Goal: Transaction & Acquisition: Obtain resource

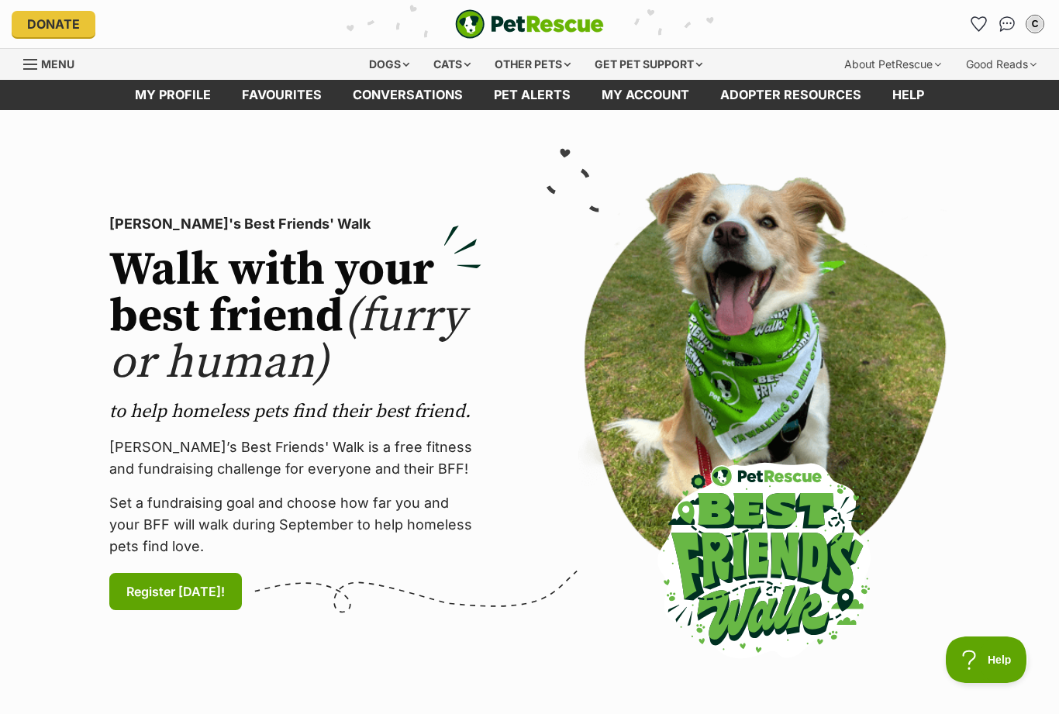
click at [456, 75] on div "Cats" at bounding box center [452, 64] width 59 height 31
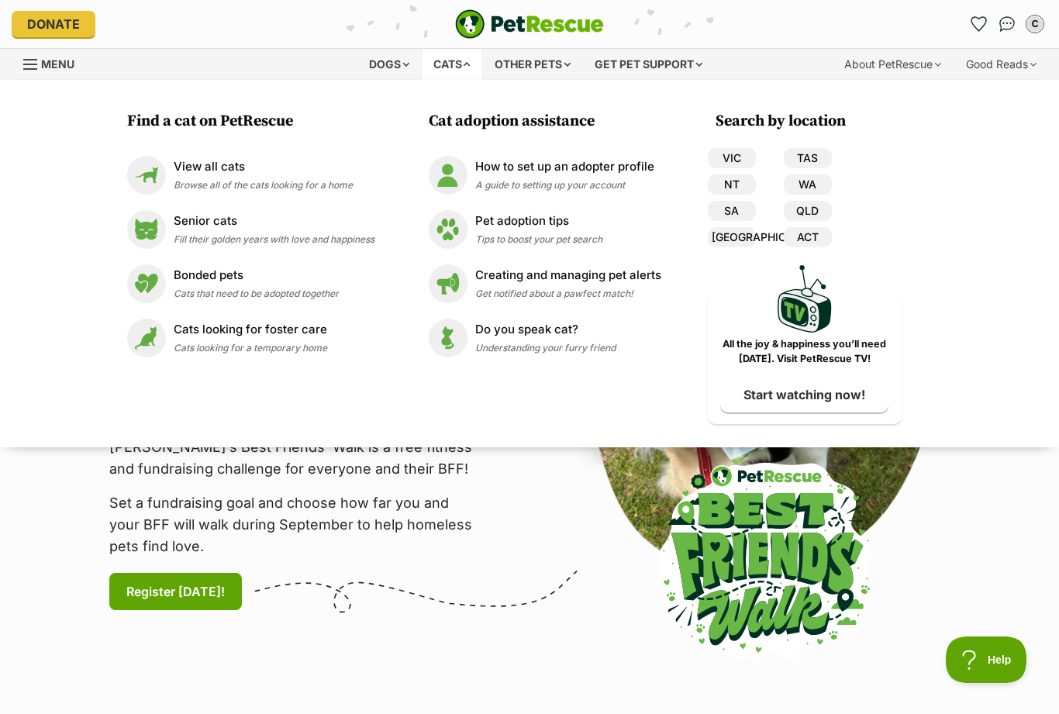
click at [245, 223] on p "Senior cats" at bounding box center [274, 221] width 201 height 18
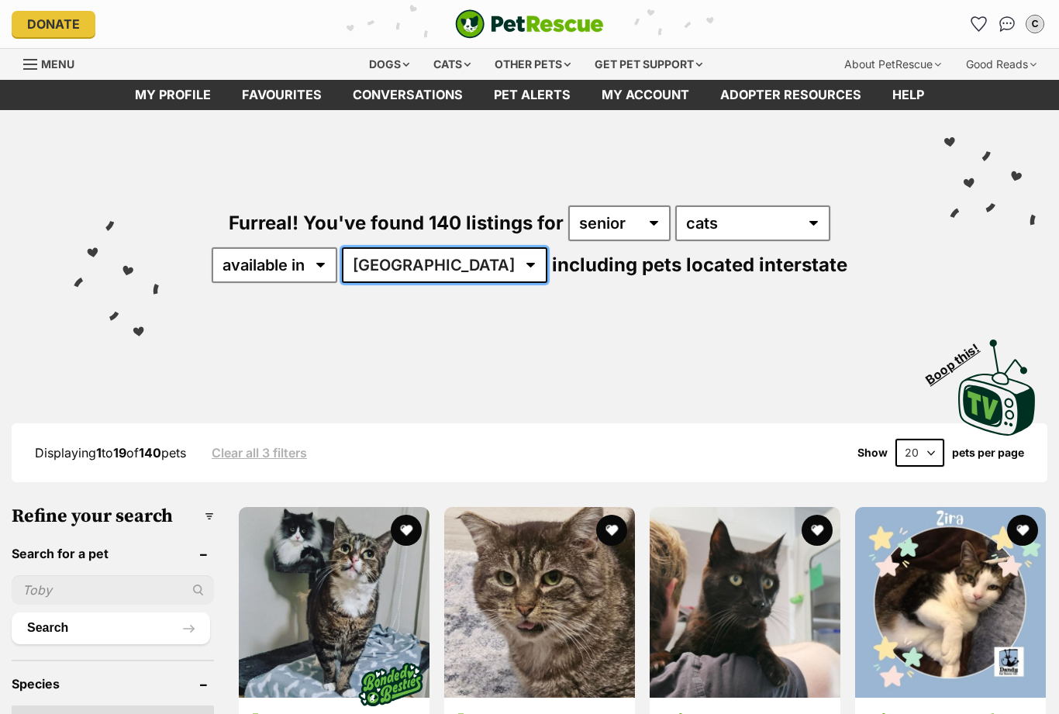
click at [488, 271] on select "Australia ACT NSW NT QLD SA TAS VIC WA" at bounding box center [444, 265] width 205 height 36
select select "VIC"
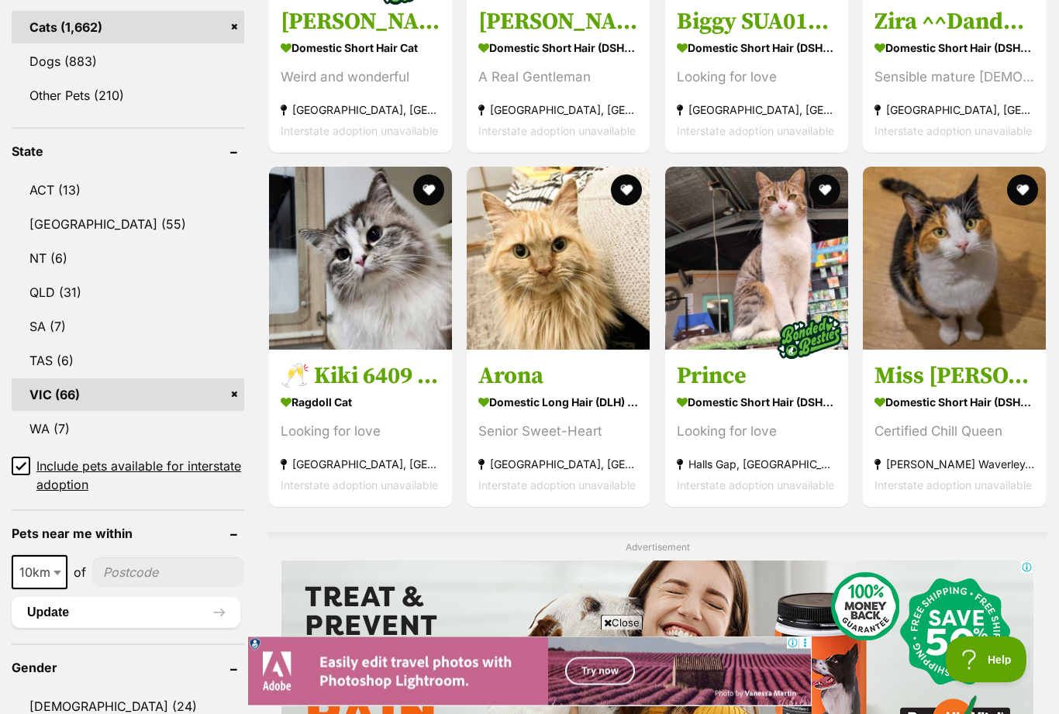
scroll to position [695, 0]
click at [357, 309] on img at bounding box center [360, 258] width 183 height 183
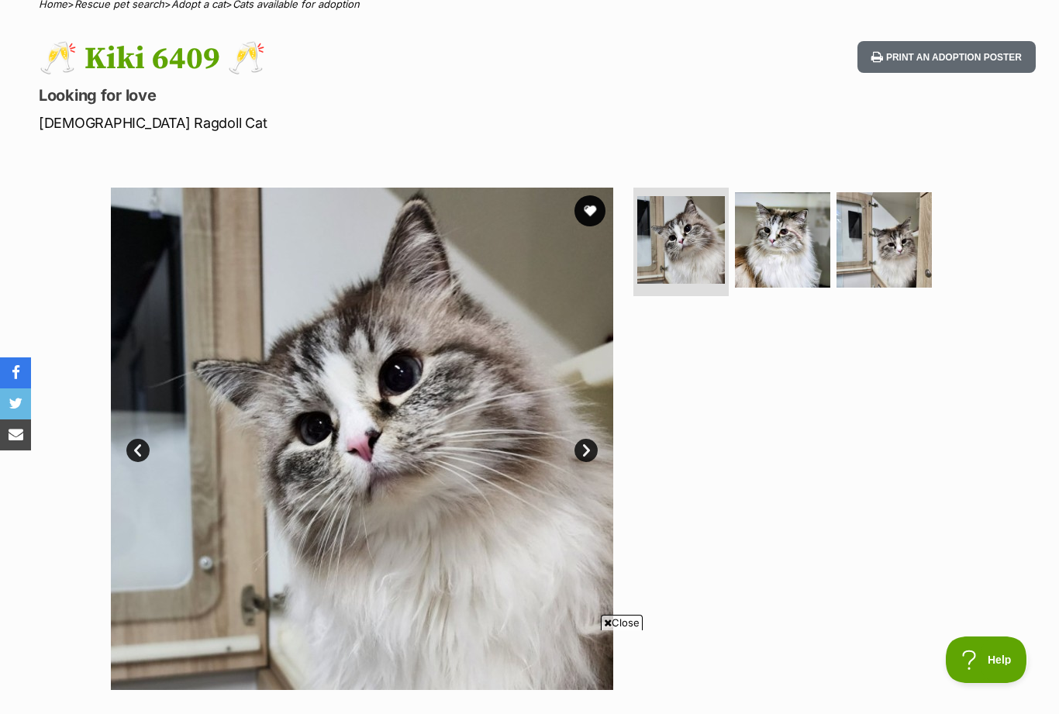
scroll to position [133, 0]
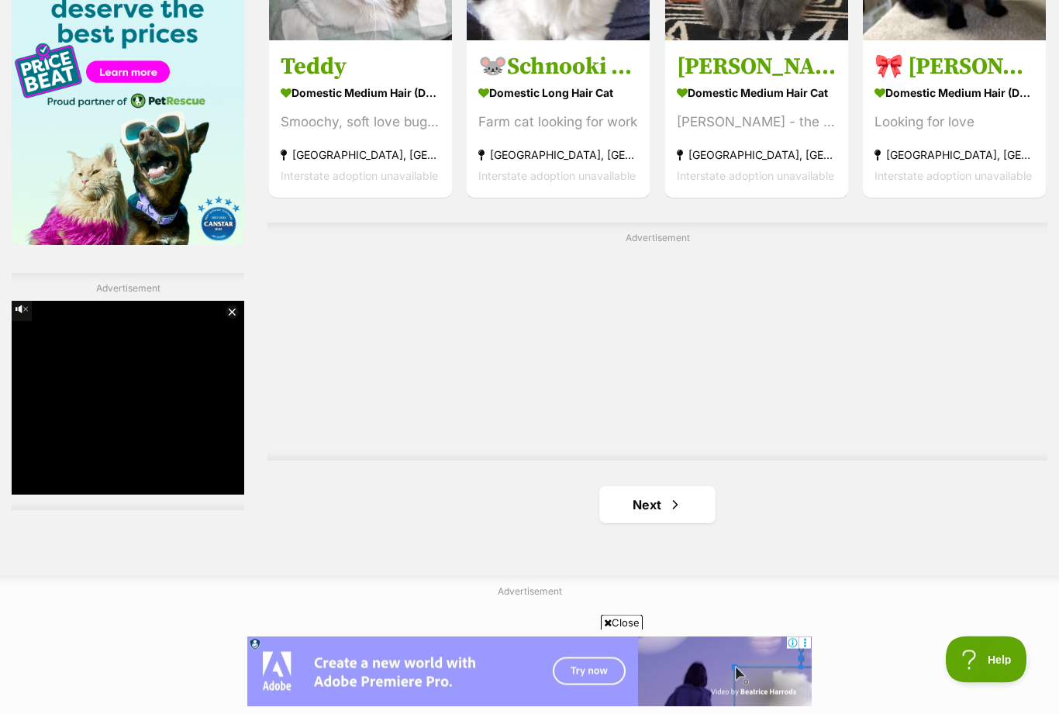
scroll to position [2495, 0]
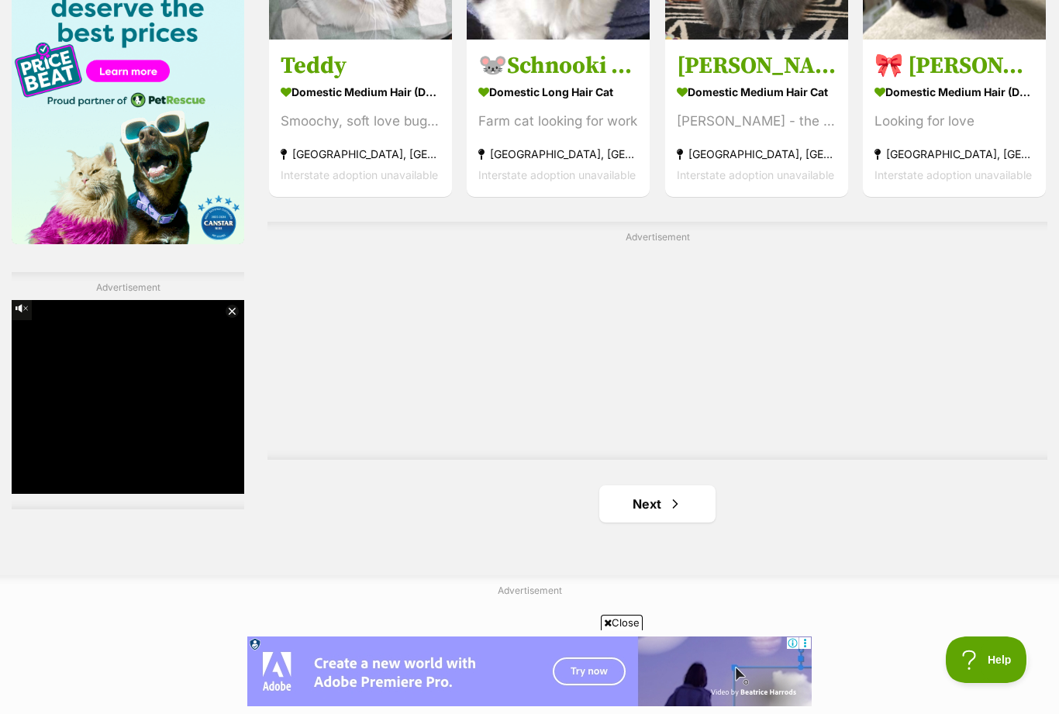
click at [640, 508] on link "Next" at bounding box center [657, 503] width 116 height 37
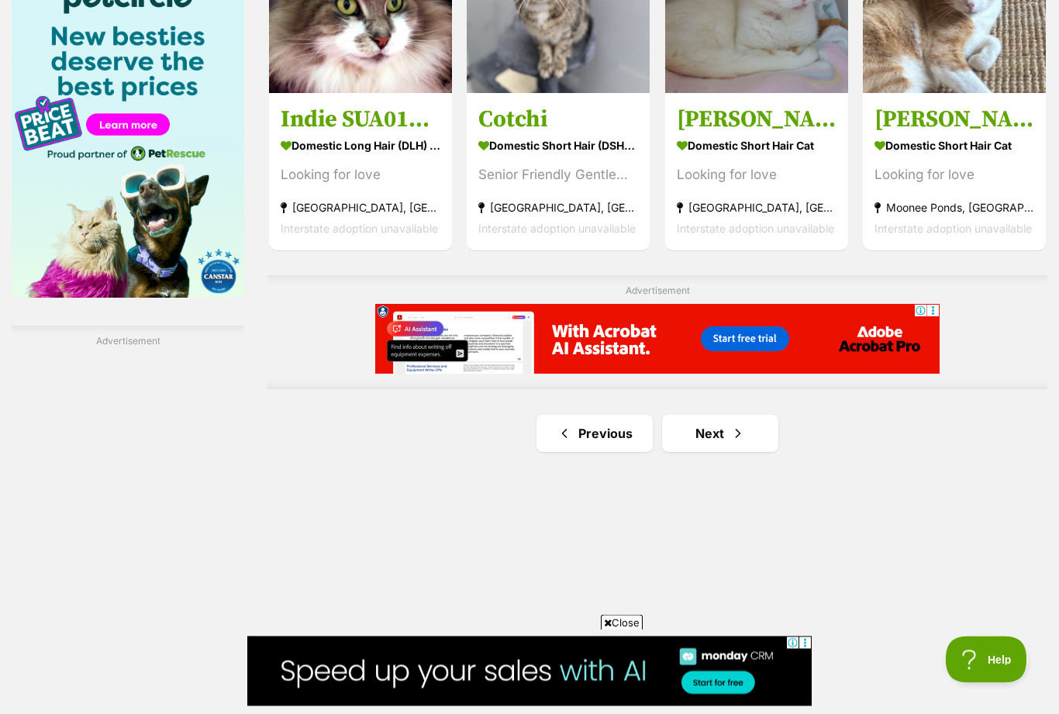
scroll to position [2441, 0]
click at [743, 433] on span "Next page" at bounding box center [738, 433] width 16 height 19
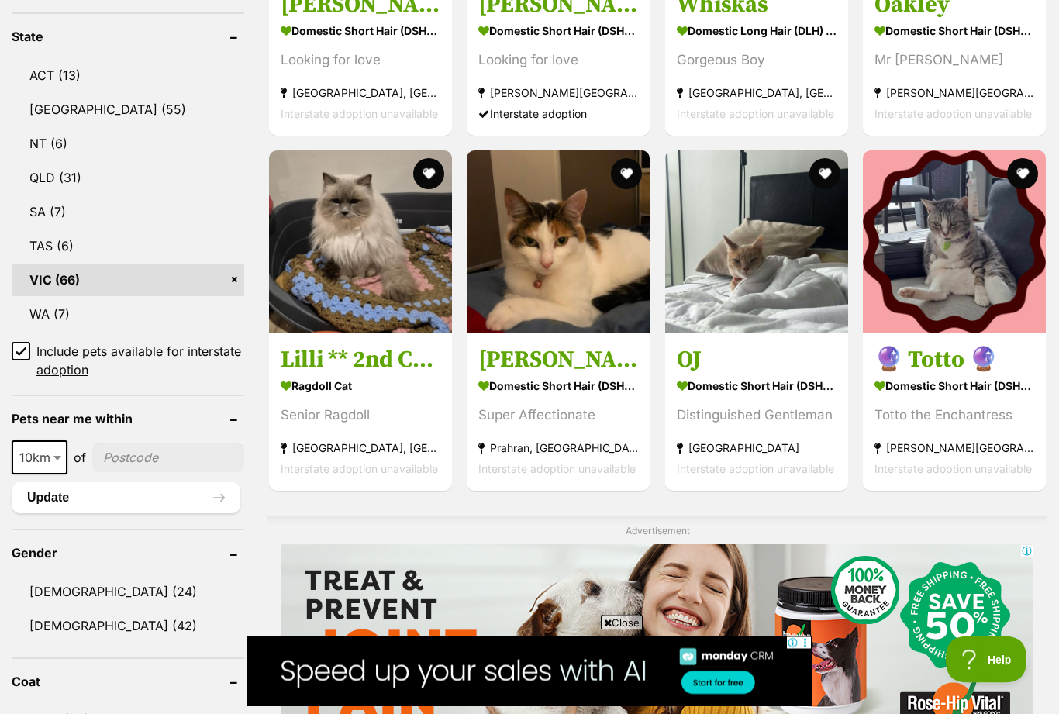
scroll to position [809, 0]
click at [364, 279] on img at bounding box center [360, 241] width 183 height 183
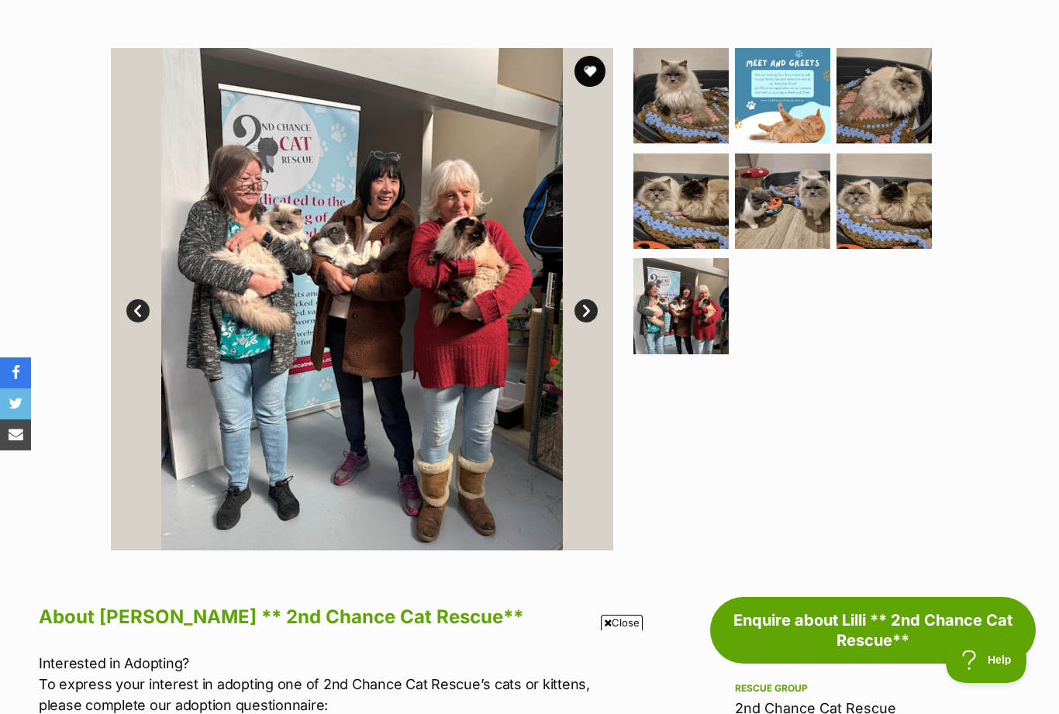
scroll to position [246, 0]
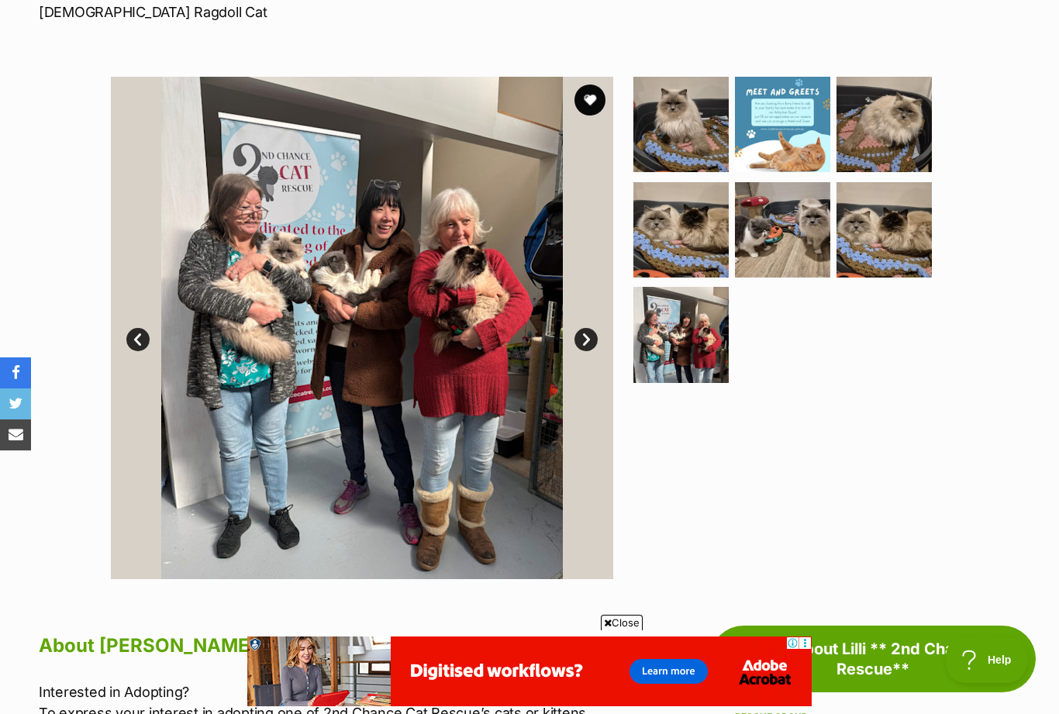
click at [681, 131] on img at bounding box center [680, 124] width 95 height 95
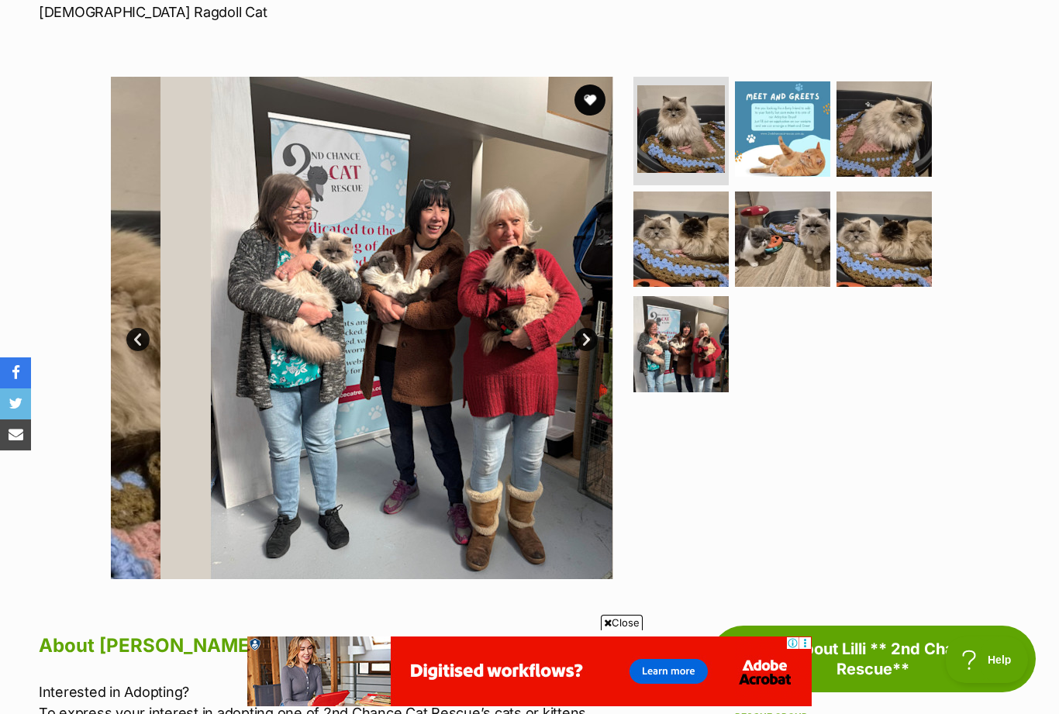
scroll to position [0, 0]
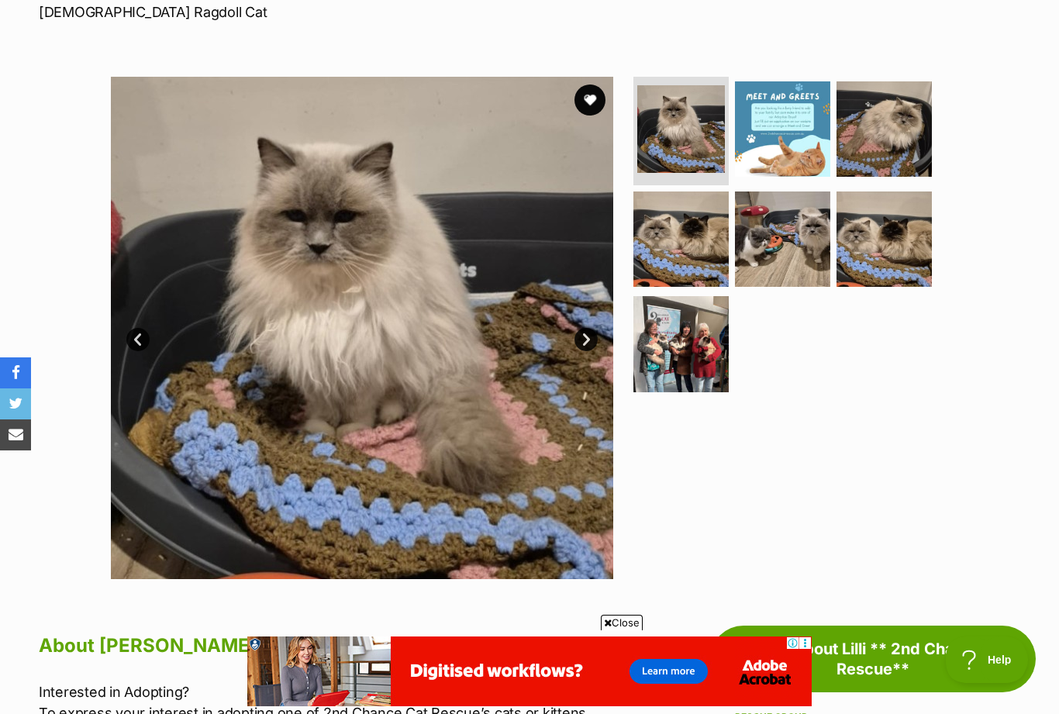
click at [902, 147] on img at bounding box center [884, 128] width 95 height 95
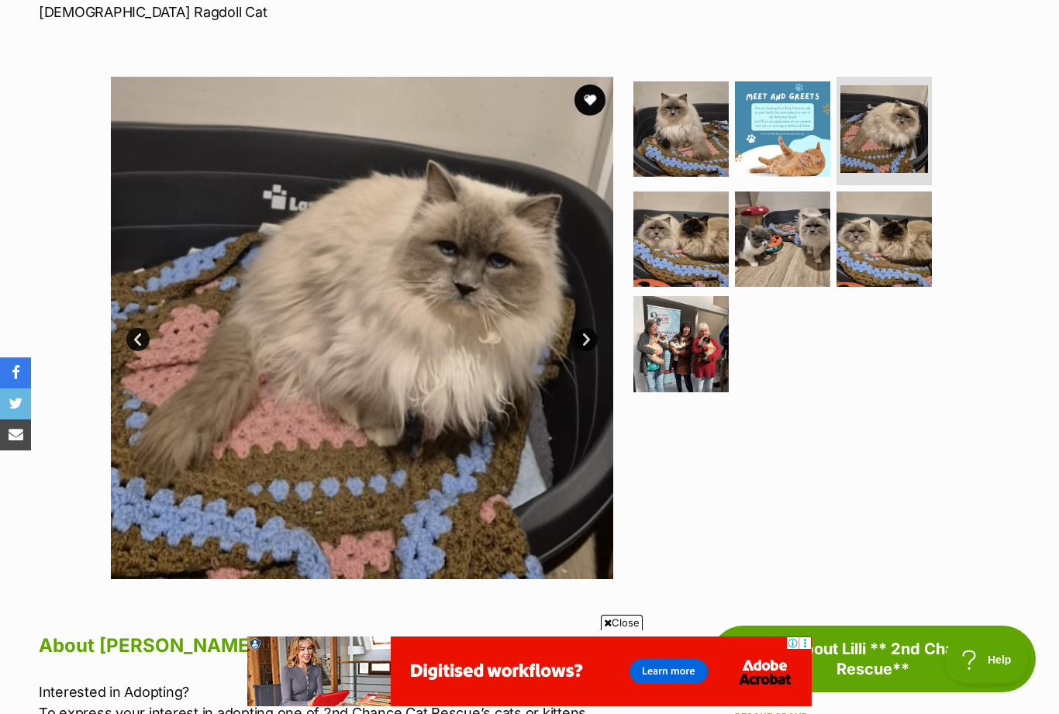
click at [702, 252] on img at bounding box center [680, 239] width 95 height 95
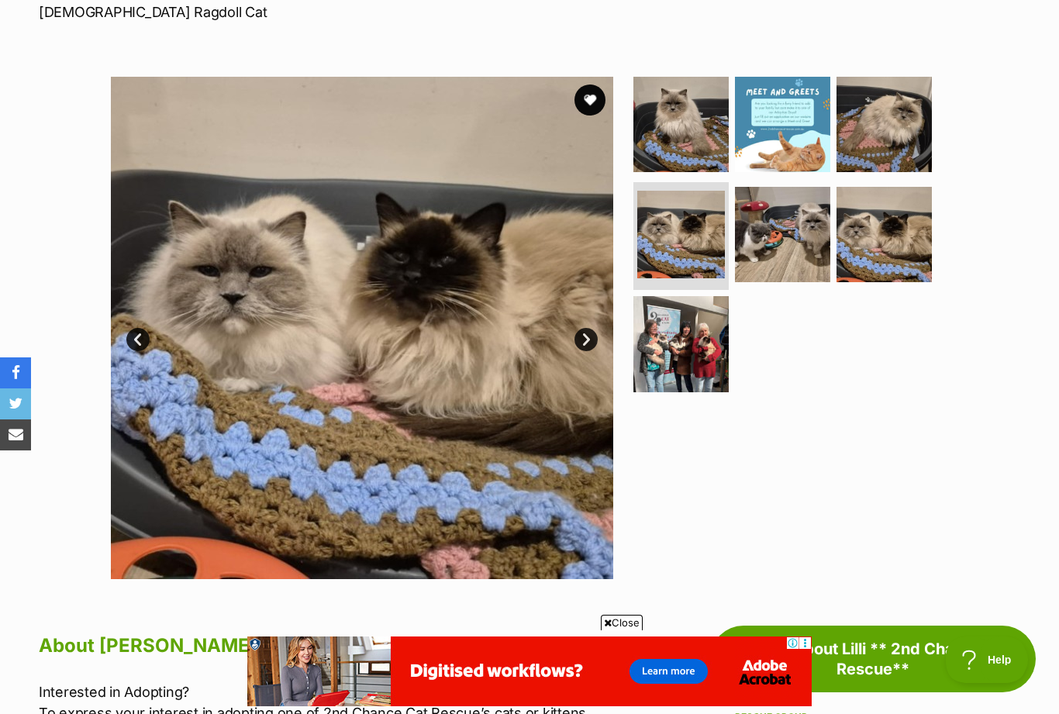
click at [784, 259] on img at bounding box center [782, 234] width 95 height 95
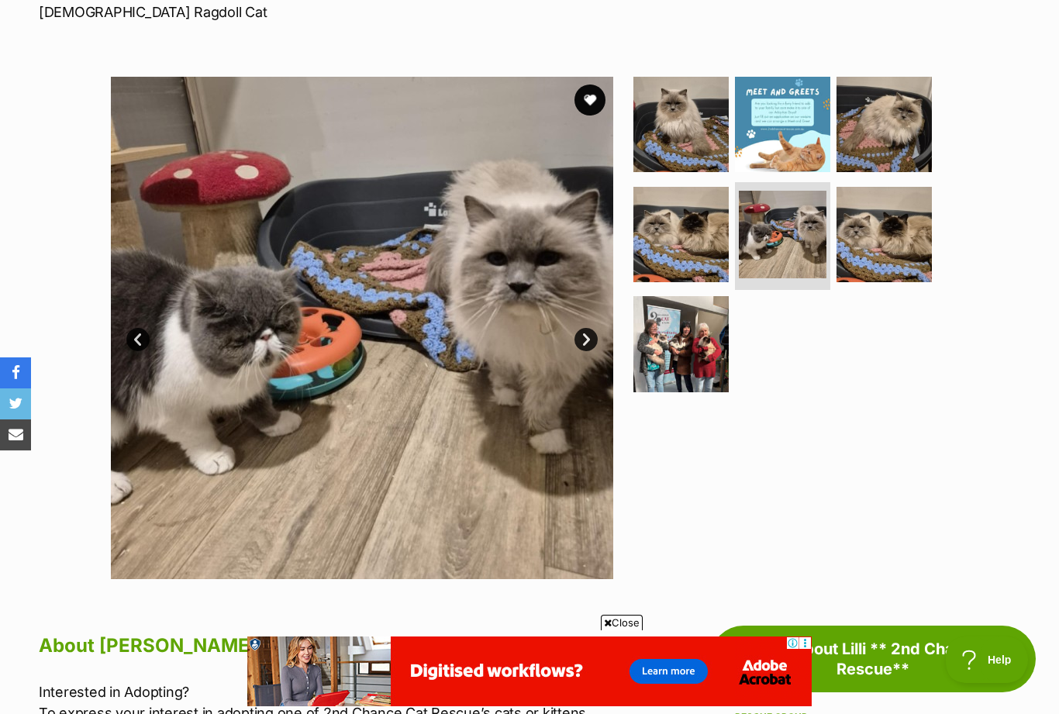
click at [876, 253] on img at bounding box center [884, 234] width 95 height 95
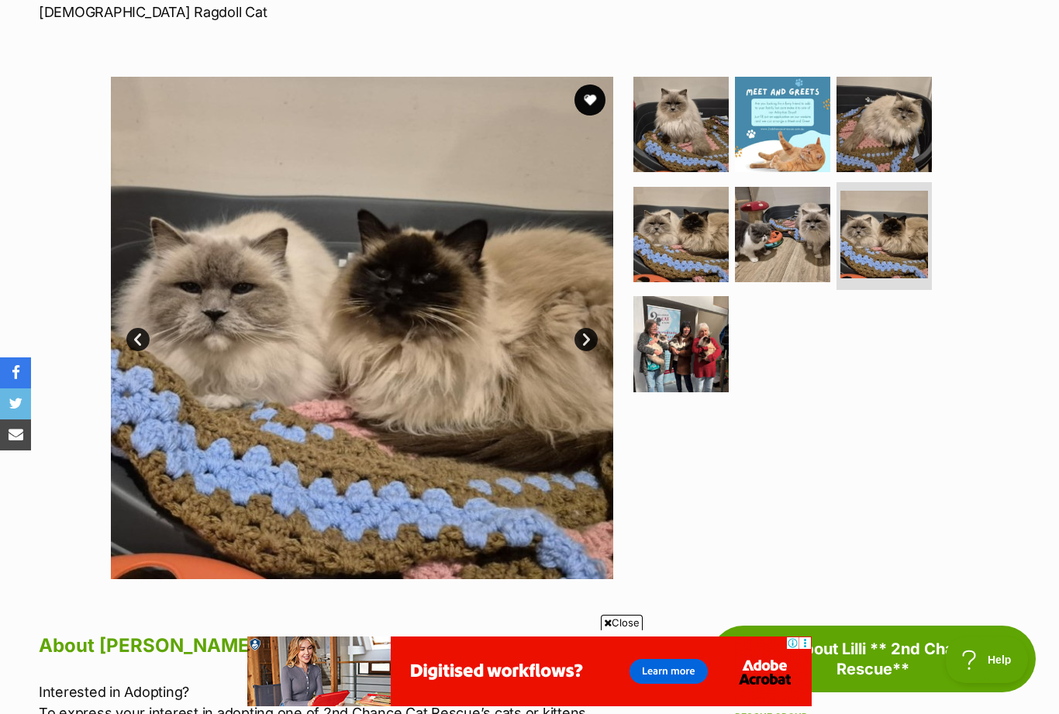
click at [668, 357] on img at bounding box center [680, 343] width 95 height 95
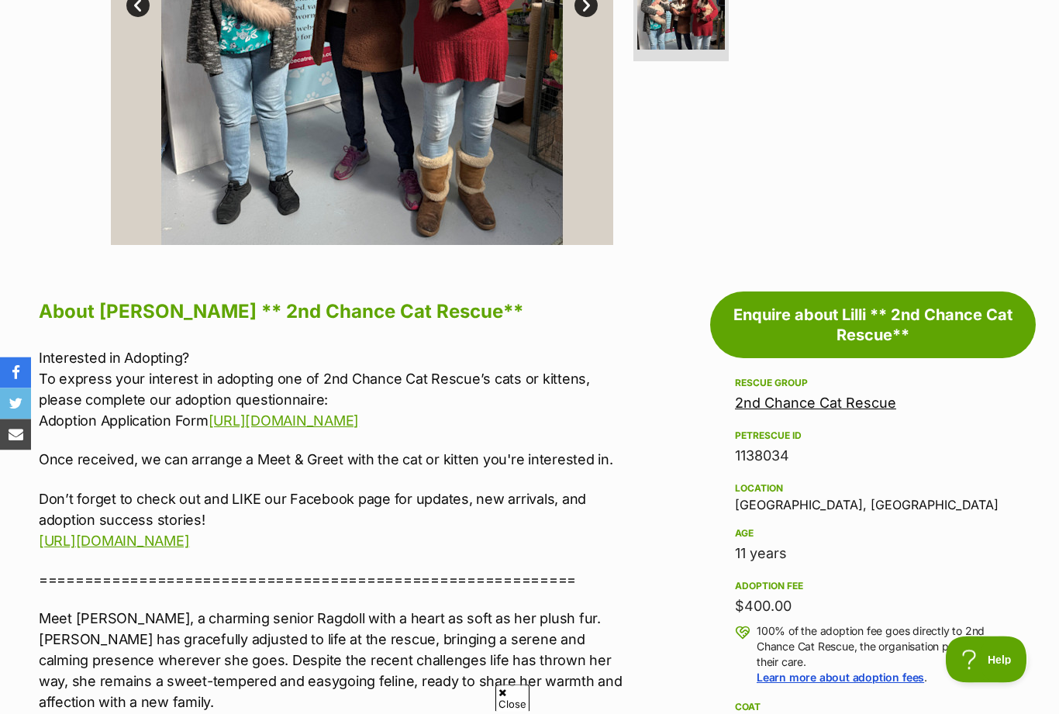
scroll to position [580, 0]
click at [628, 675] on p "Meet [PERSON_NAME], a charming senior Ragdoll with a heart as soft as her plush…" at bounding box center [335, 660] width 592 height 105
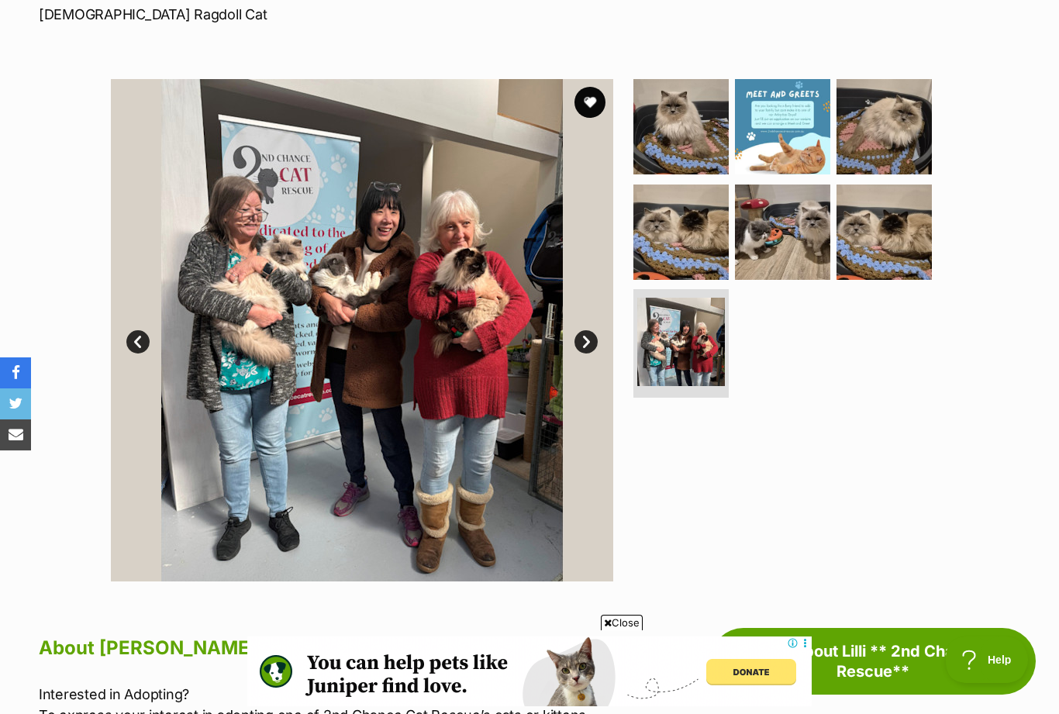
scroll to position [0, 0]
click at [678, 146] on img at bounding box center [680, 126] width 95 height 95
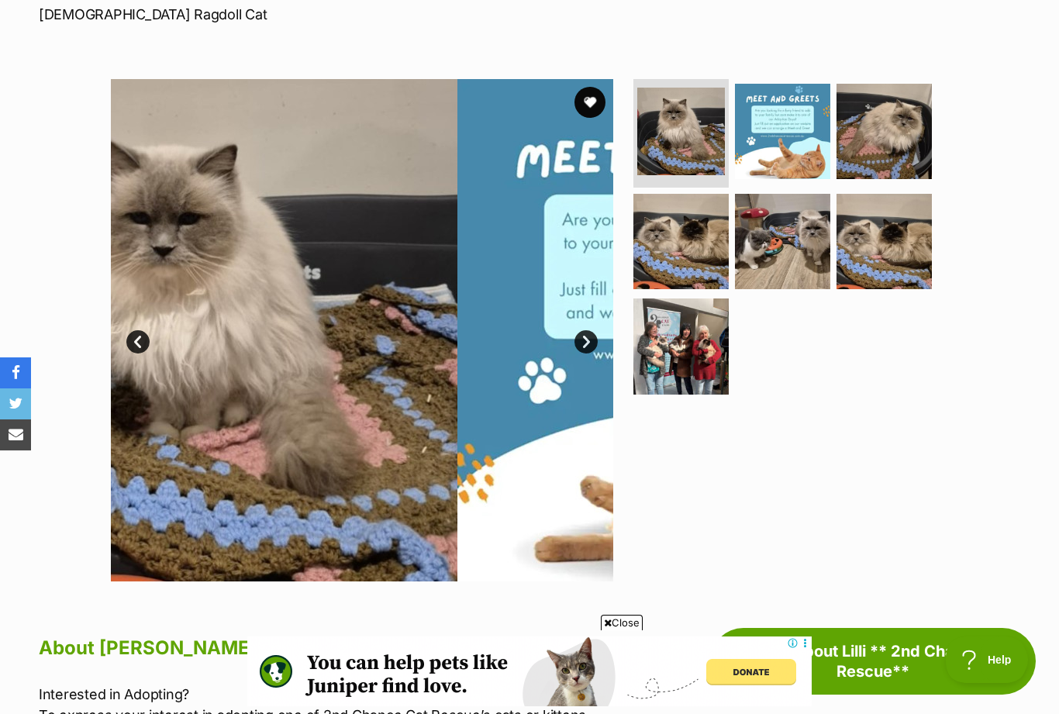
click at [911, 140] on img at bounding box center [884, 131] width 95 height 95
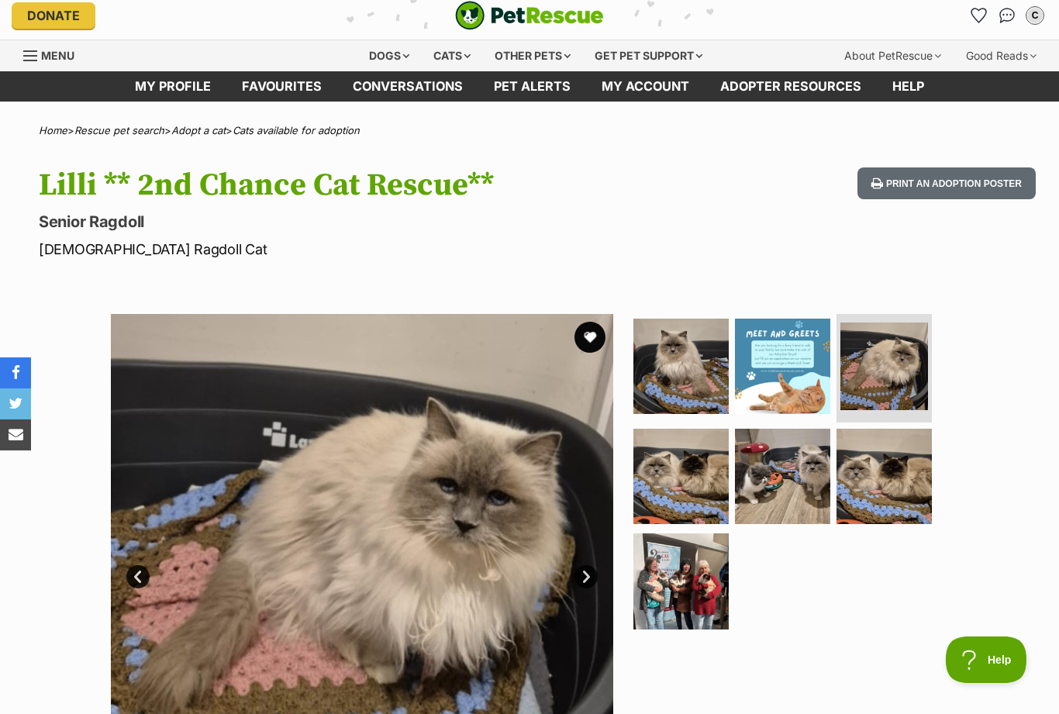
scroll to position [126, 0]
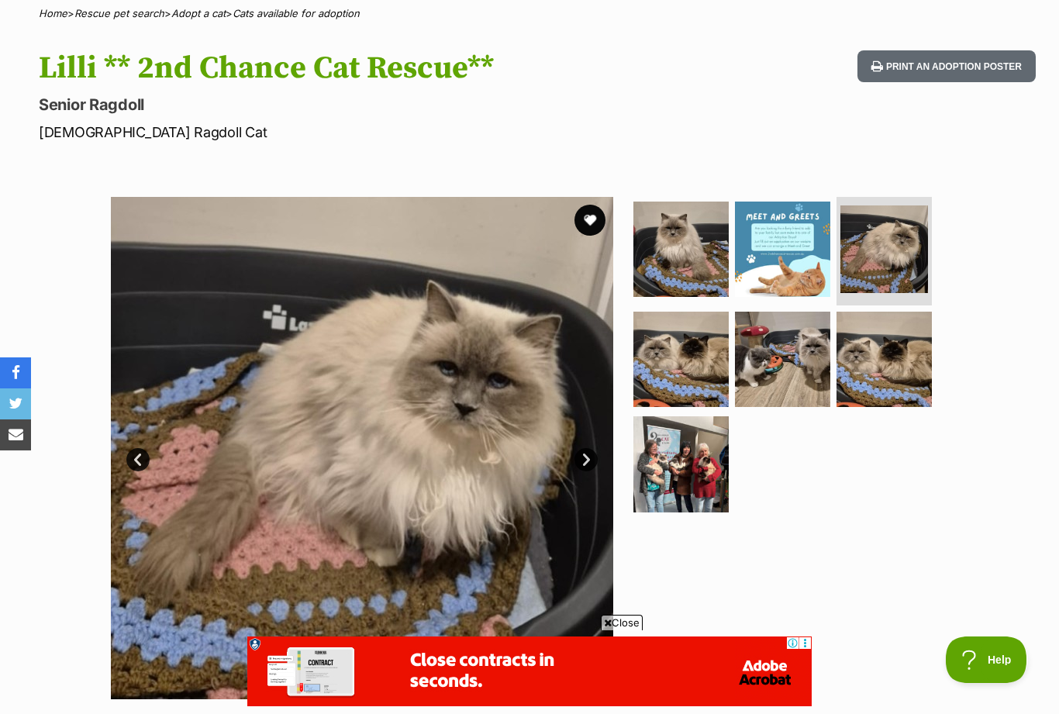
click at [675, 365] on img at bounding box center [680, 359] width 95 height 95
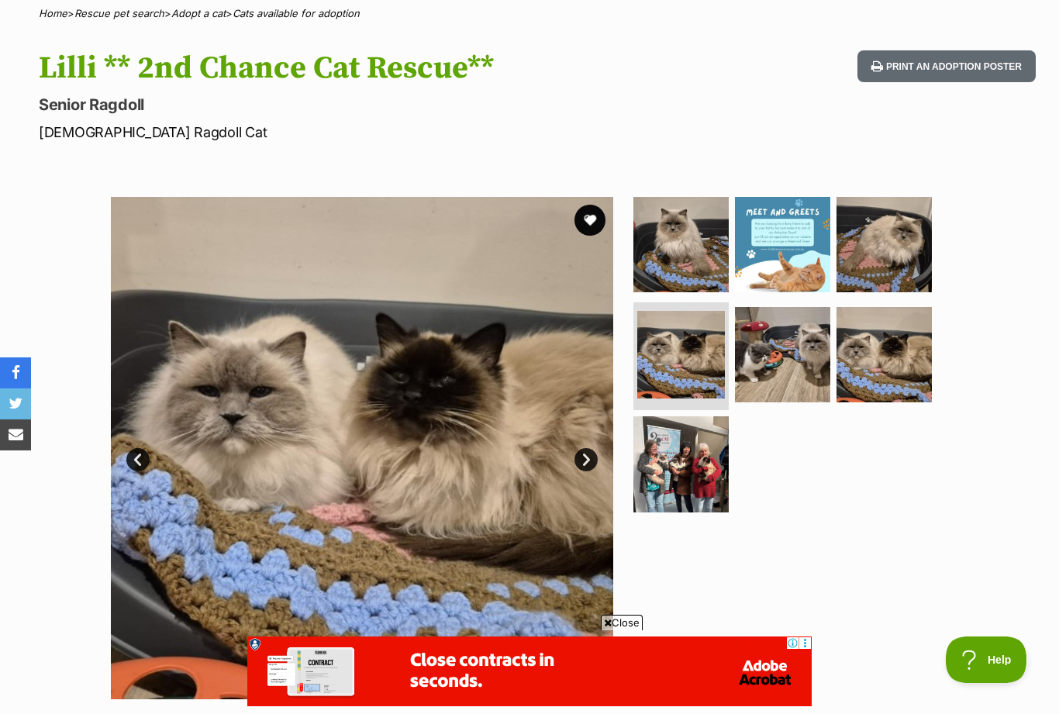
click at [808, 374] on img at bounding box center [782, 354] width 95 height 95
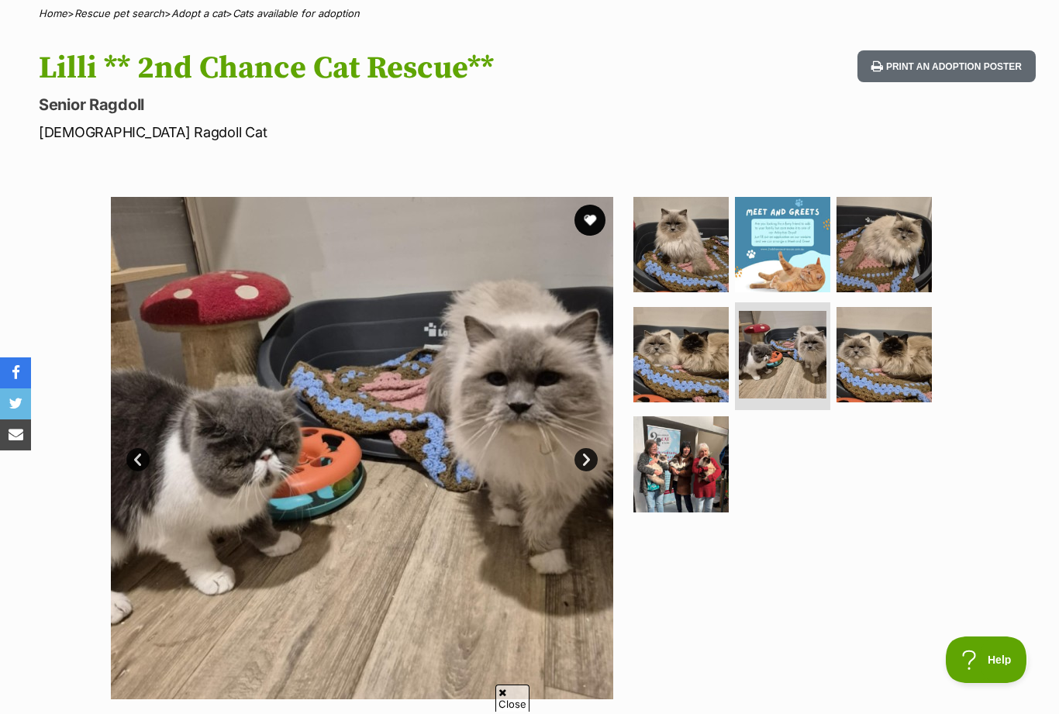
scroll to position [0, 0]
click at [873, 370] on img at bounding box center [884, 354] width 95 height 95
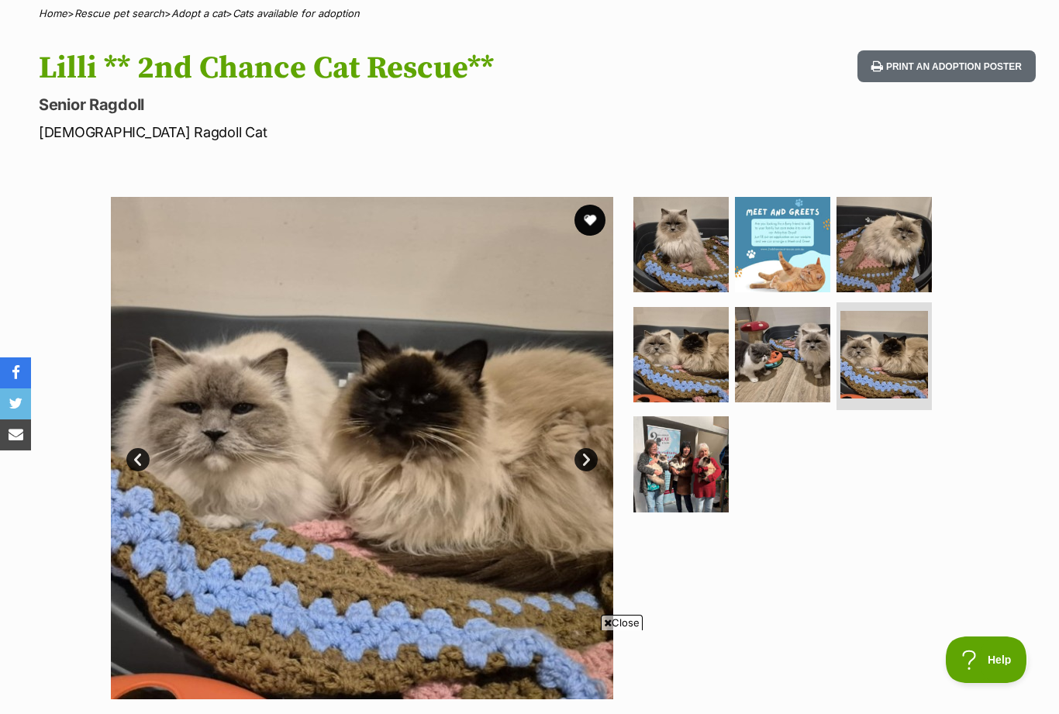
click at [704, 468] on img at bounding box center [680, 463] width 95 height 95
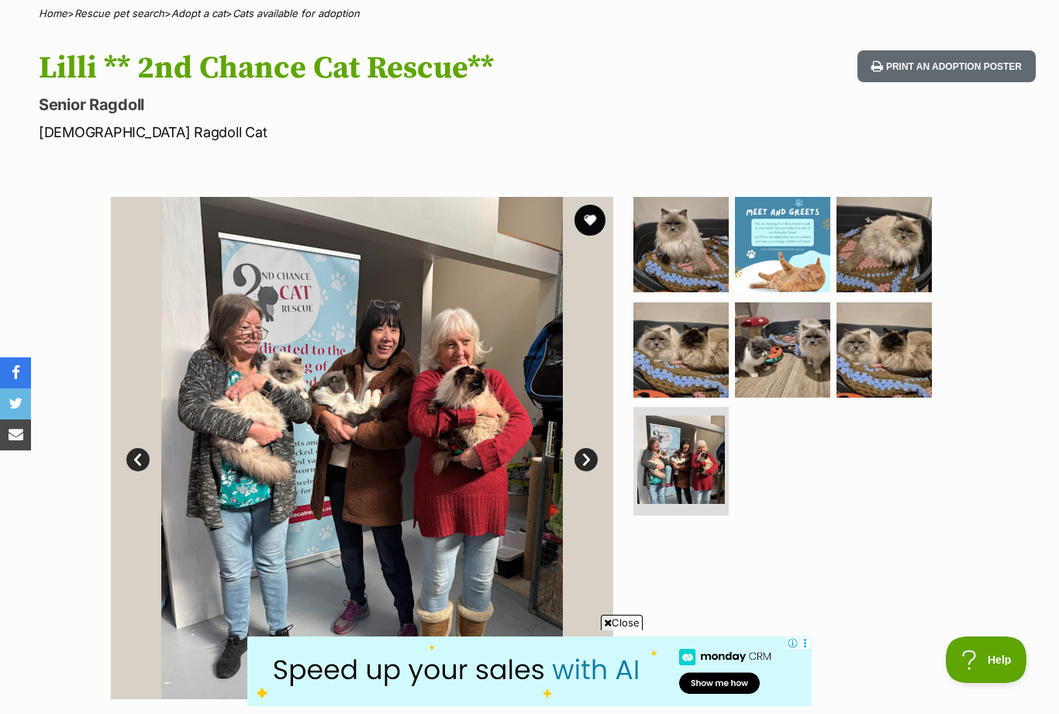
click at [668, 246] on img at bounding box center [680, 244] width 95 height 95
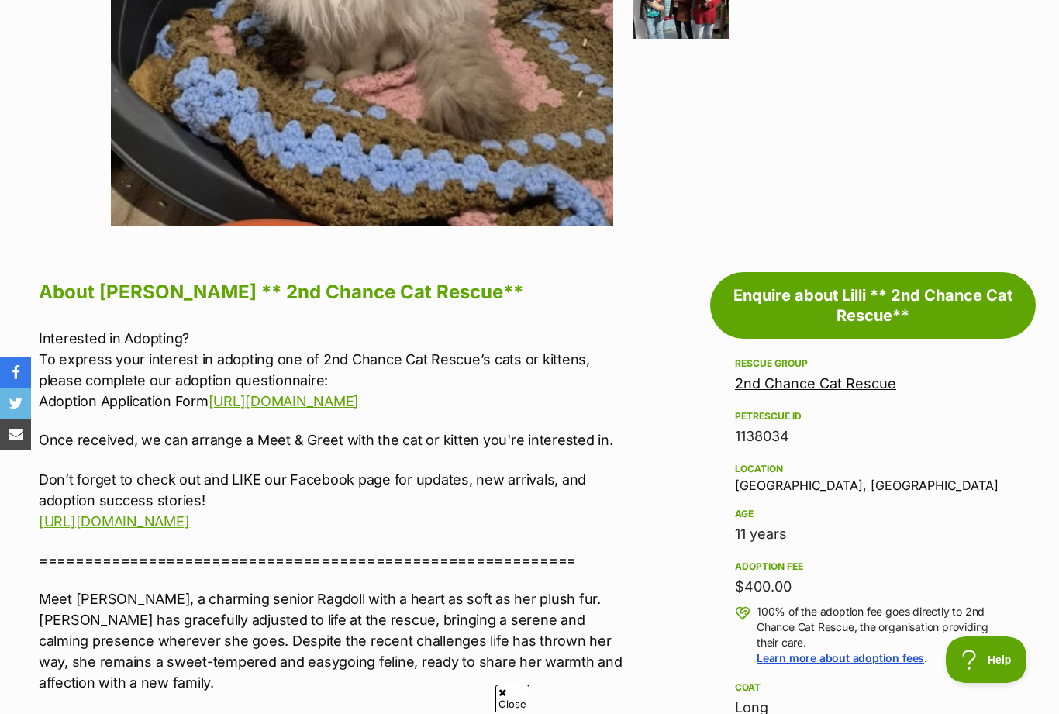
scroll to position [71, 0]
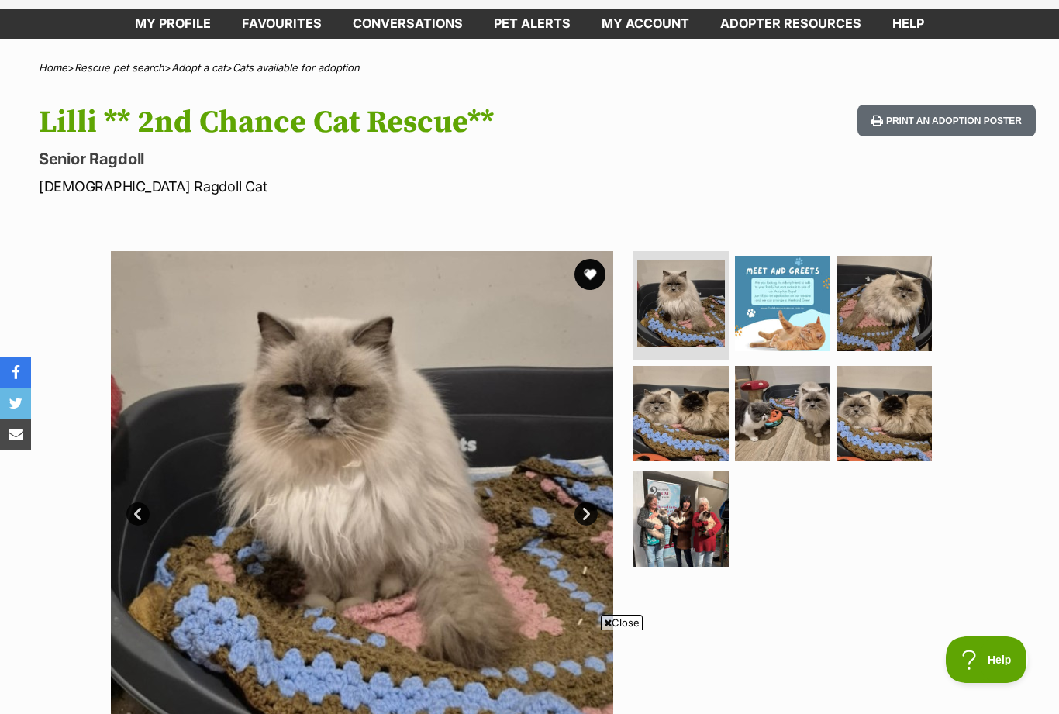
click at [681, 260] on img at bounding box center [681, 304] width 88 height 88
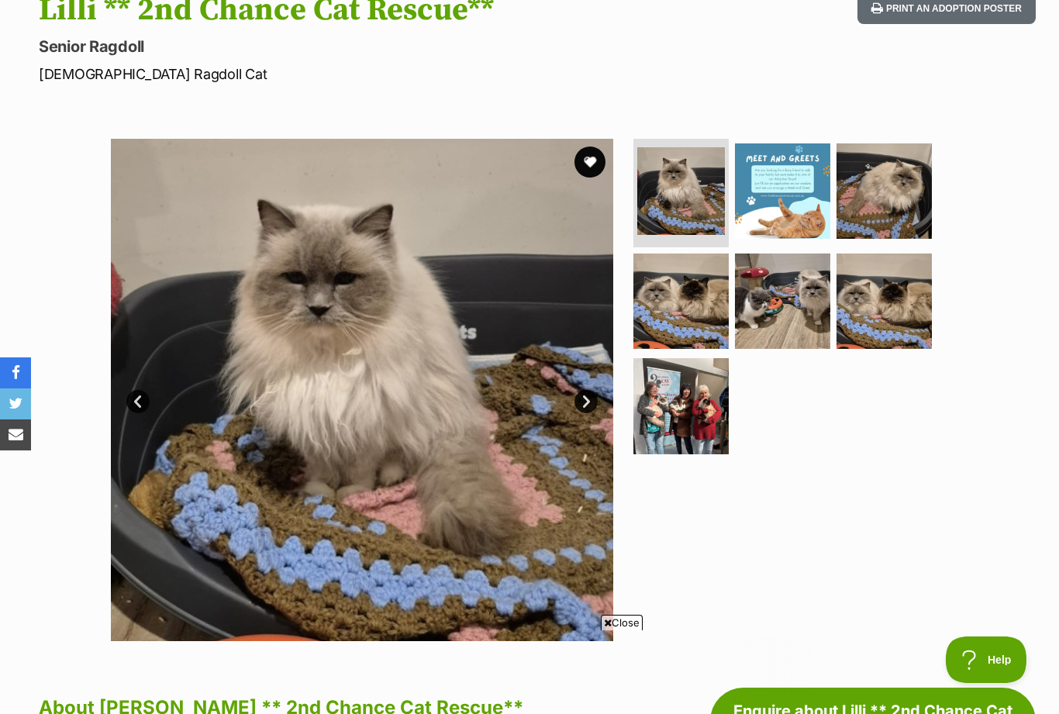
scroll to position [0, 0]
click at [902, 192] on img at bounding box center [884, 190] width 95 height 95
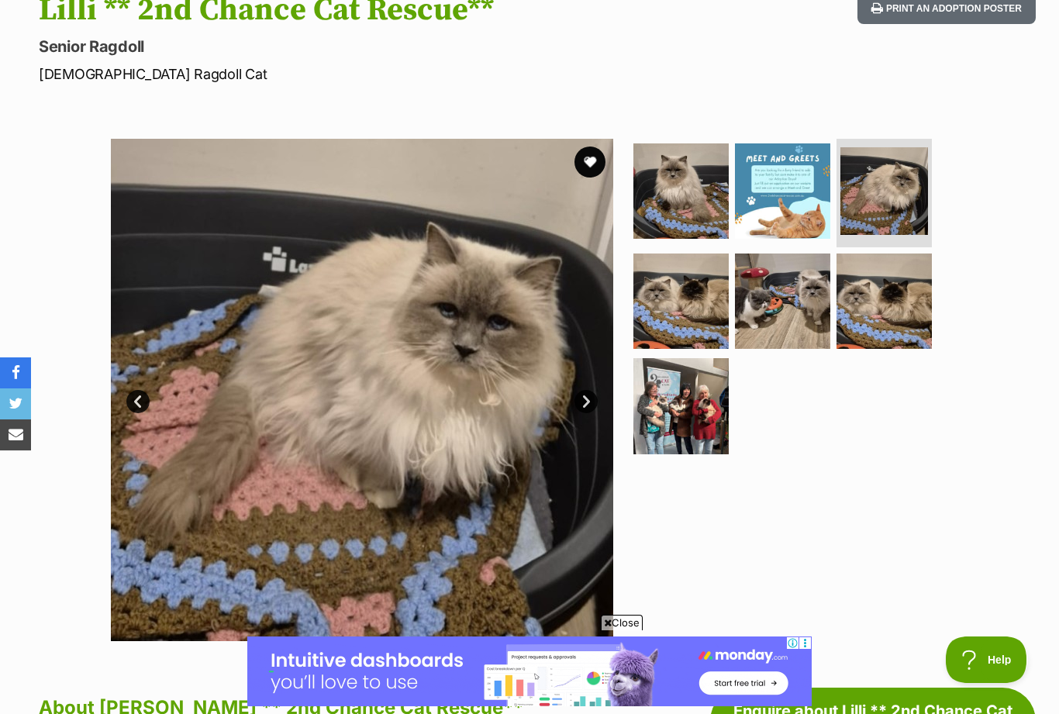
click at [684, 312] on img at bounding box center [680, 301] width 95 height 95
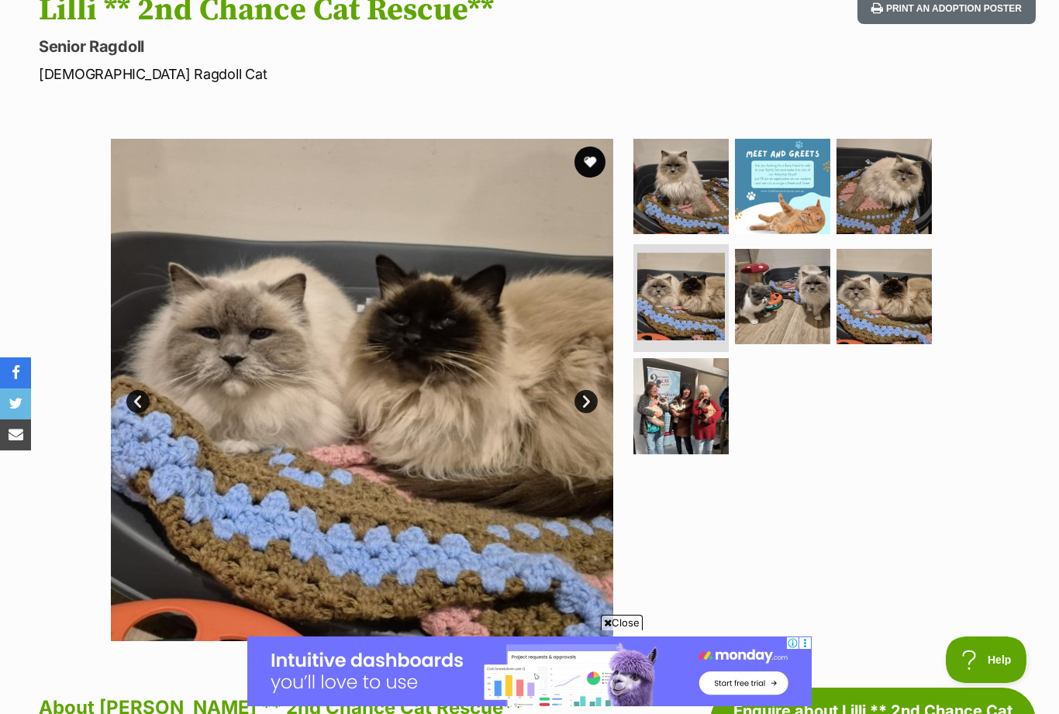
click at [780, 302] on img at bounding box center [782, 296] width 95 height 95
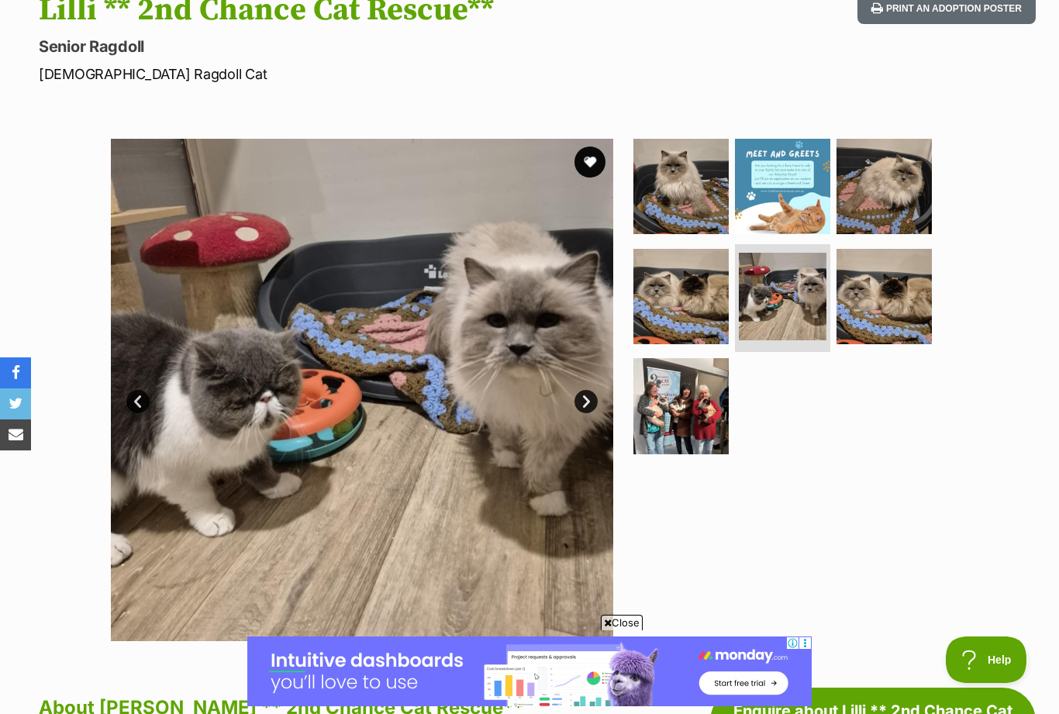
click at [882, 298] on img at bounding box center [884, 296] width 95 height 95
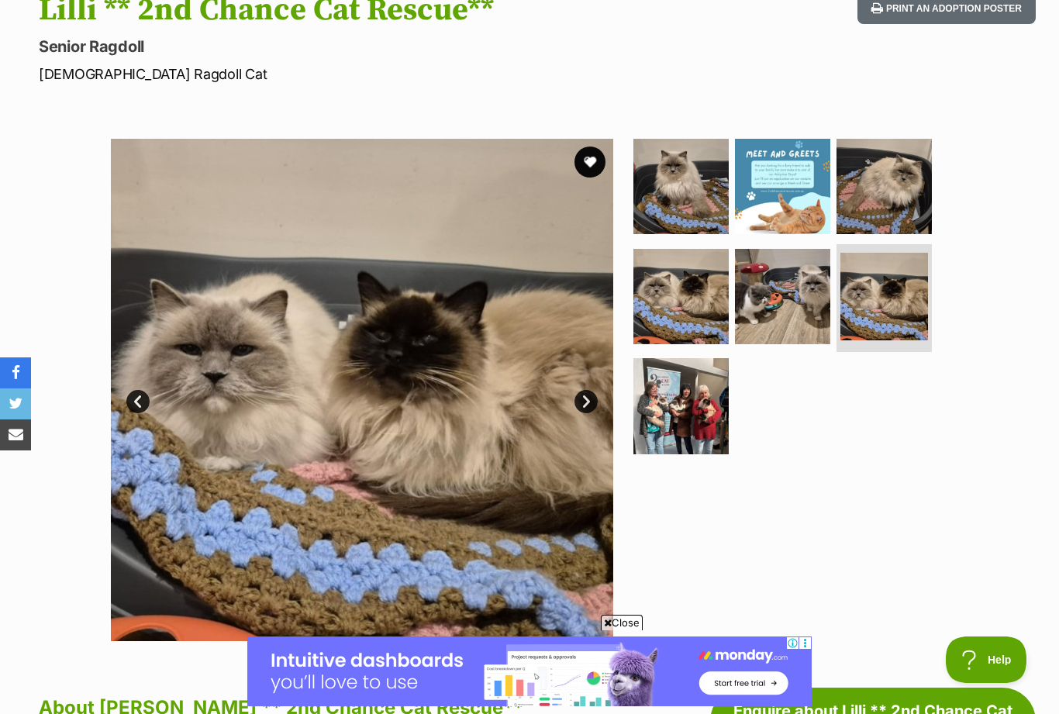
click at [885, 215] on img at bounding box center [884, 186] width 95 height 95
